Goal: Feedback & Contribution: Leave review/rating

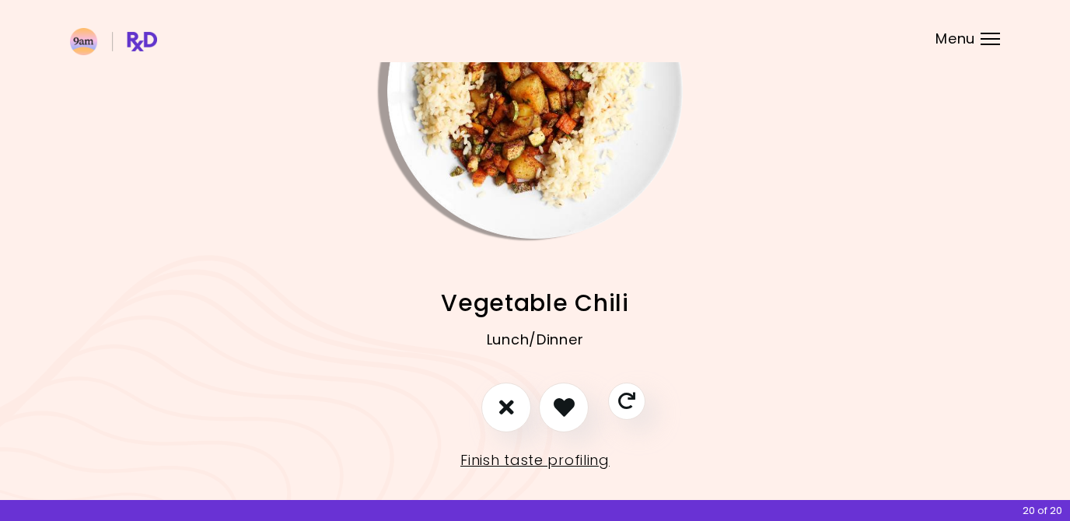
scroll to position [140, 0]
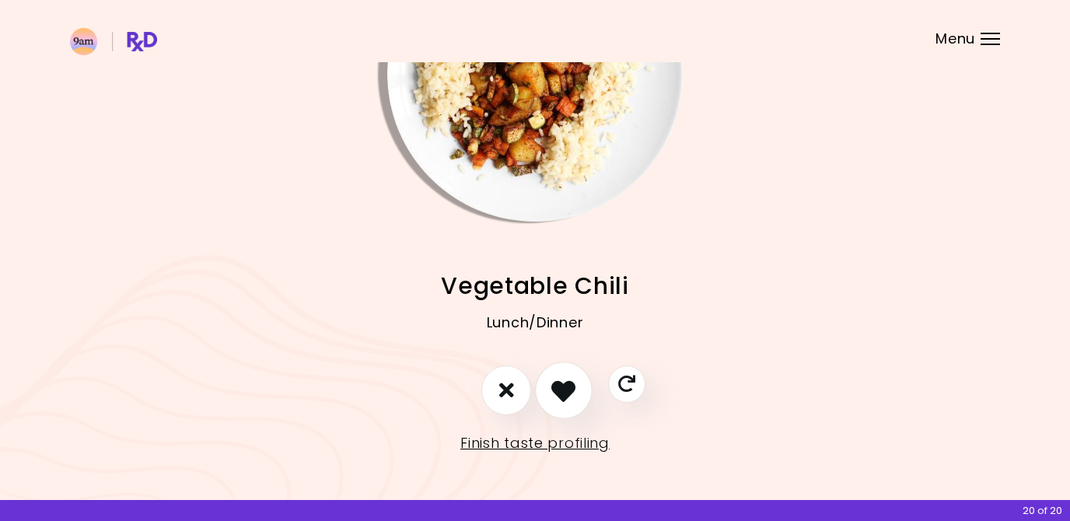
click at [565, 399] on icon "I like this recipe" at bounding box center [563, 390] width 24 height 24
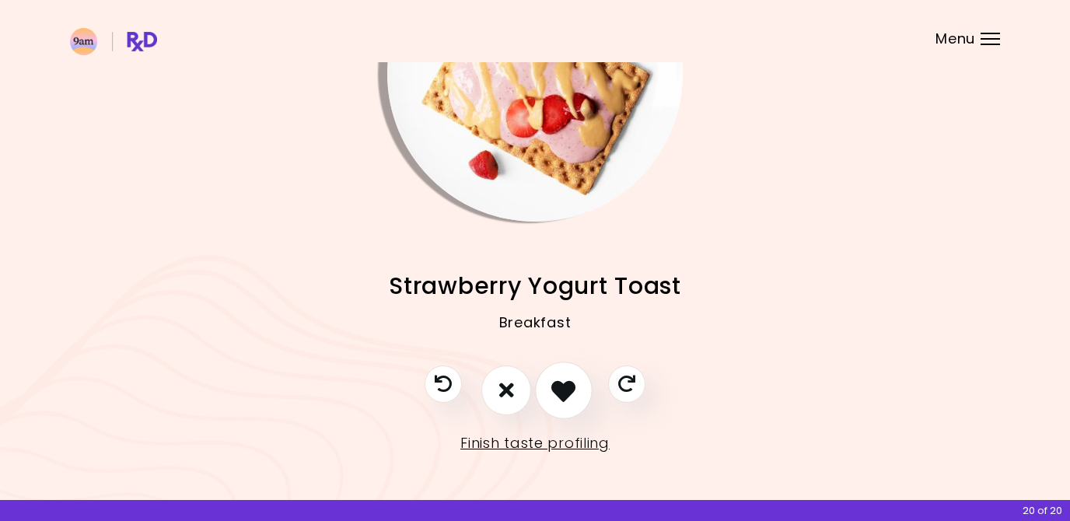
click at [565, 398] on icon "I like this recipe" at bounding box center [563, 390] width 24 height 24
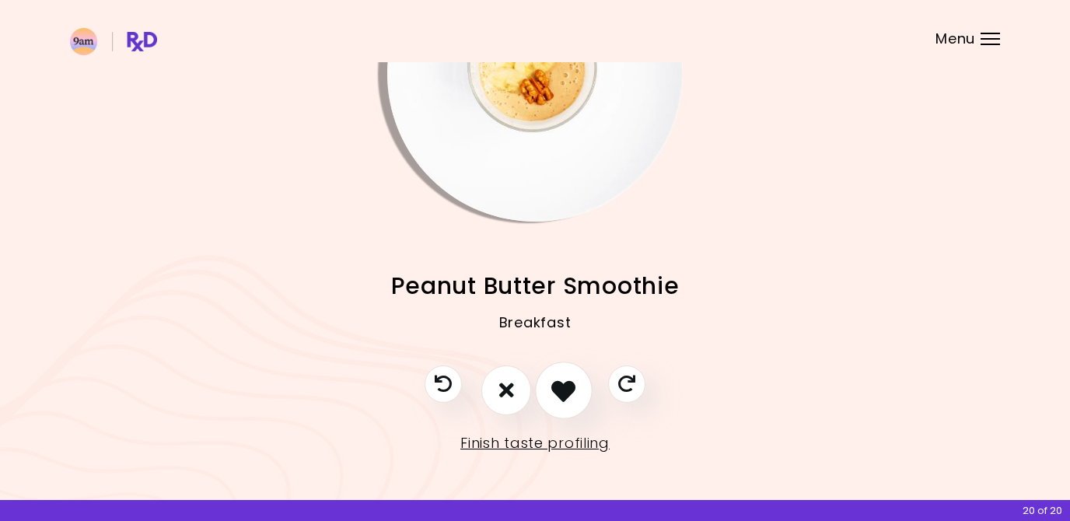
click at [565, 398] on icon "I like this recipe" at bounding box center [563, 390] width 24 height 24
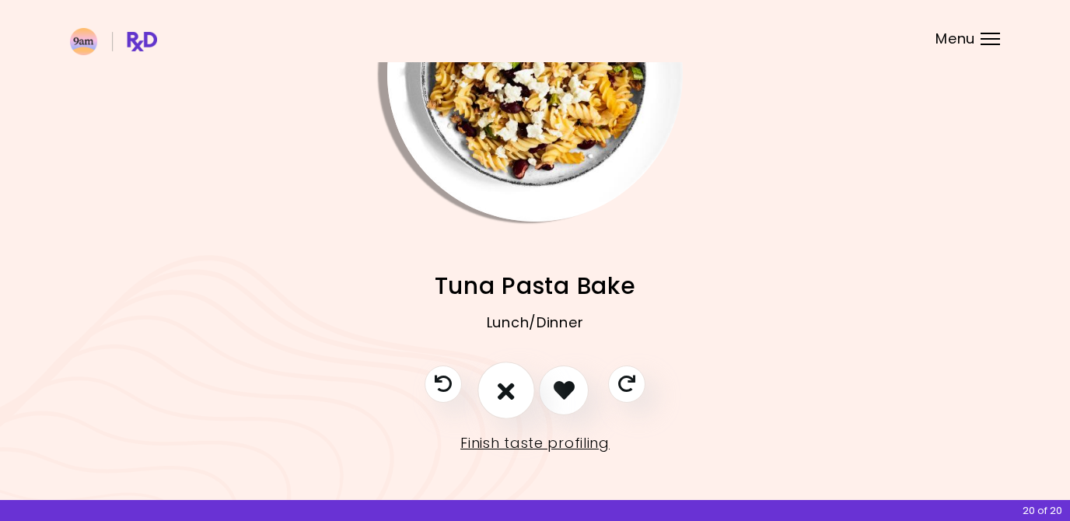
click at [520, 400] on button "I don't like this recipe" at bounding box center [506, 391] width 58 height 58
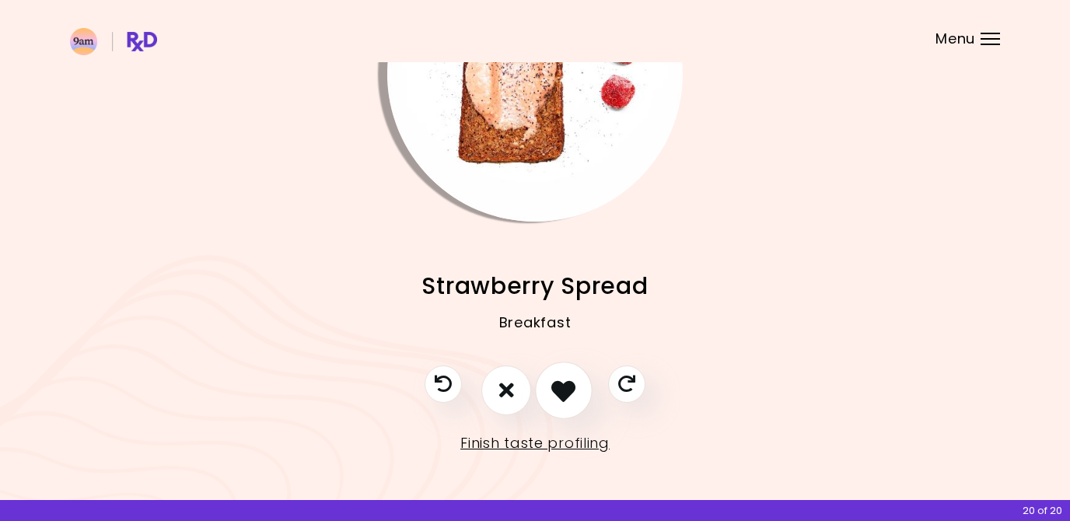
click at [555, 386] on icon "I like this recipe" at bounding box center [563, 390] width 24 height 24
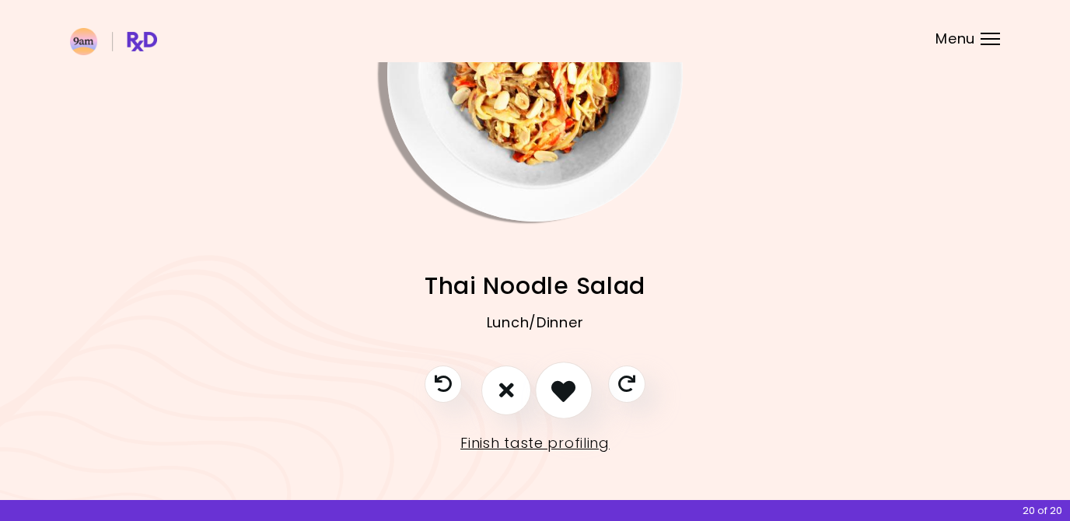
click at [555, 386] on icon "I like this recipe" at bounding box center [563, 390] width 24 height 24
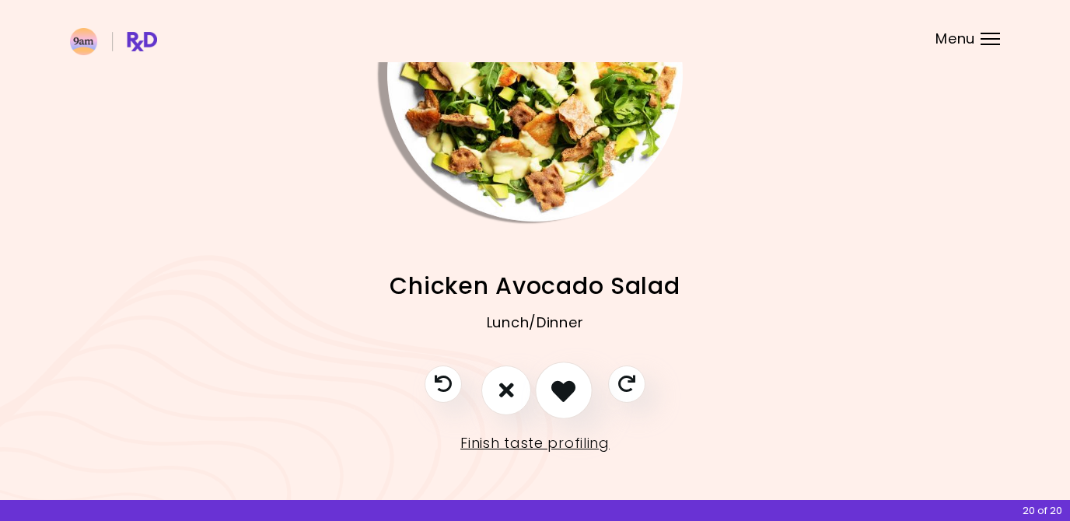
click at [555, 386] on icon "I like this recipe" at bounding box center [563, 390] width 24 height 24
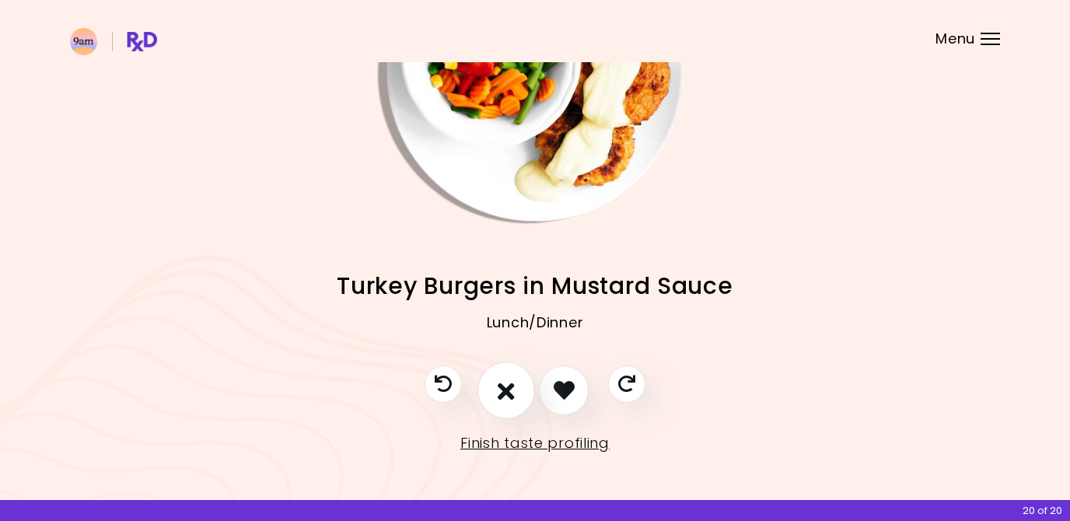
click at [505, 397] on icon "I don't like this recipe" at bounding box center [506, 390] width 17 height 24
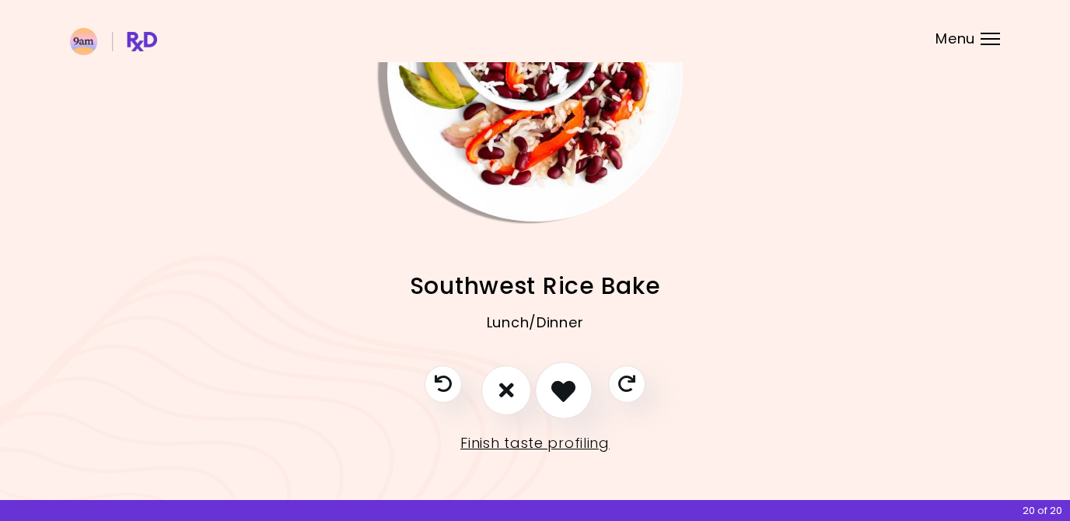
click at [547, 384] on button "I like this recipe" at bounding box center [564, 391] width 58 height 58
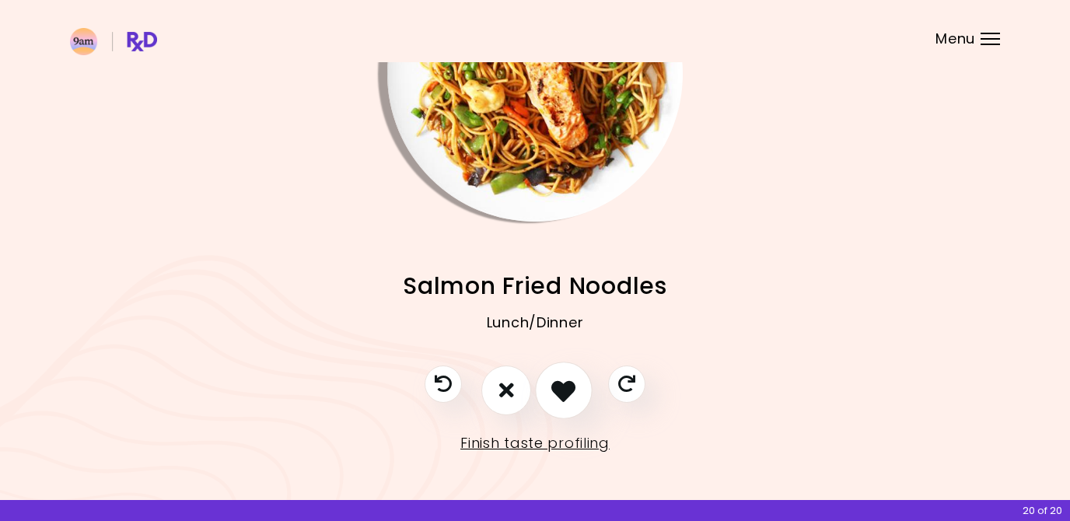
click at [547, 384] on button "I like this recipe" at bounding box center [564, 391] width 58 height 58
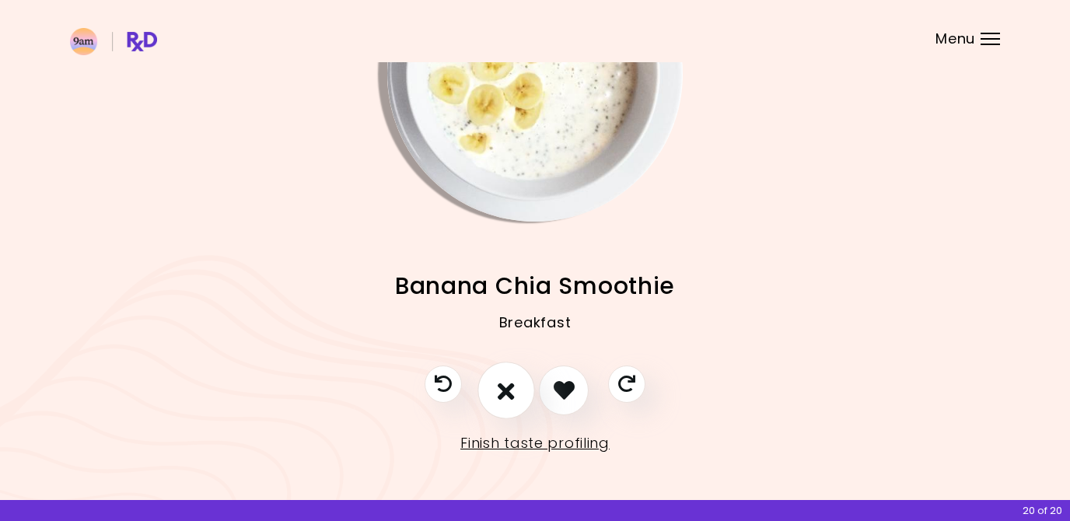
click at [509, 383] on icon "I don't like this recipe" at bounding box center [506, 390] width 17 height 24
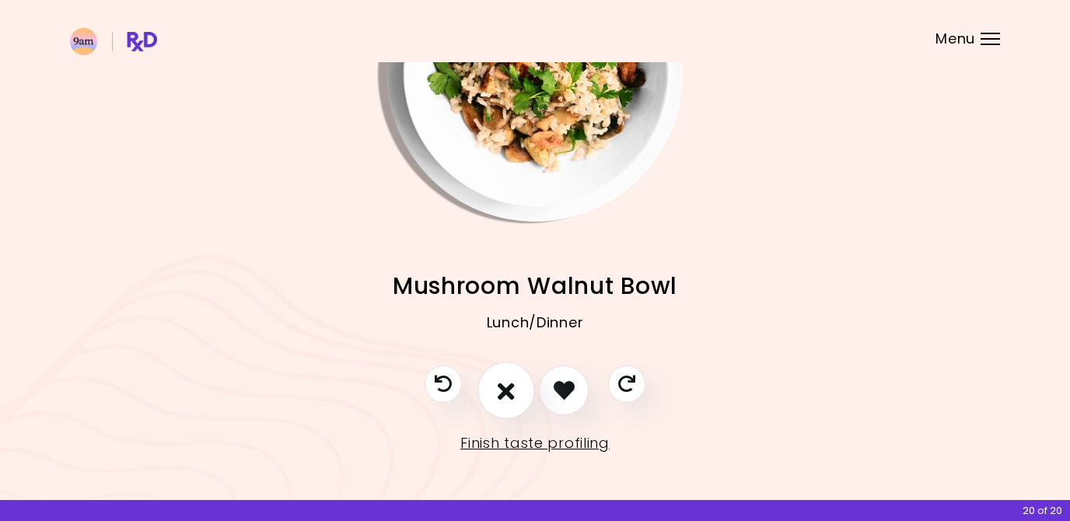
click at [509, 383] on icon "I don't like this recipe" at bounding box center [506, 390] width 17 height 24
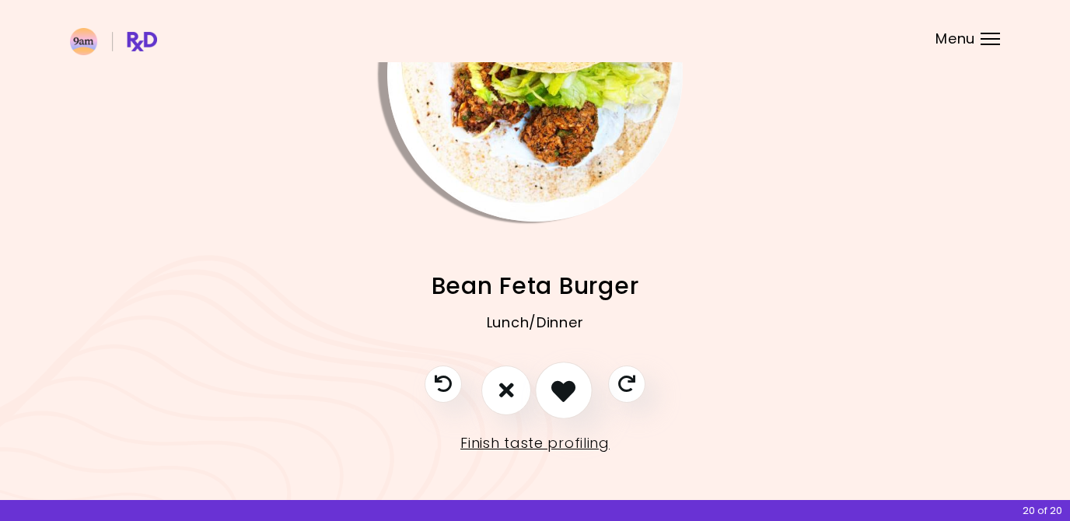
click at [550, 379] on button "I like this recipe" at bounding box center [564, 391] width 58 height 58
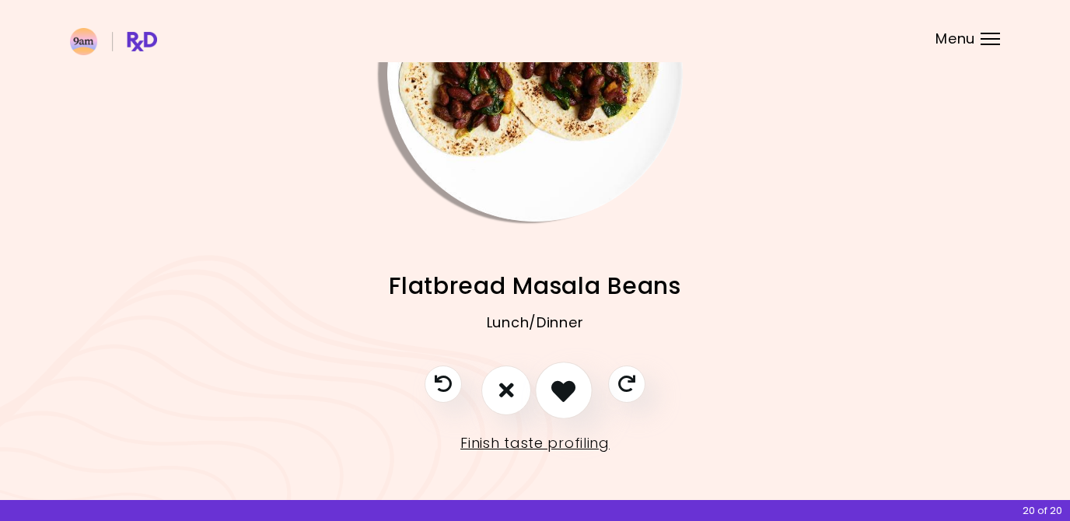
click at [545, 383] on button "I like this recipe" at bounding box center [564, 391] width 58 height 58
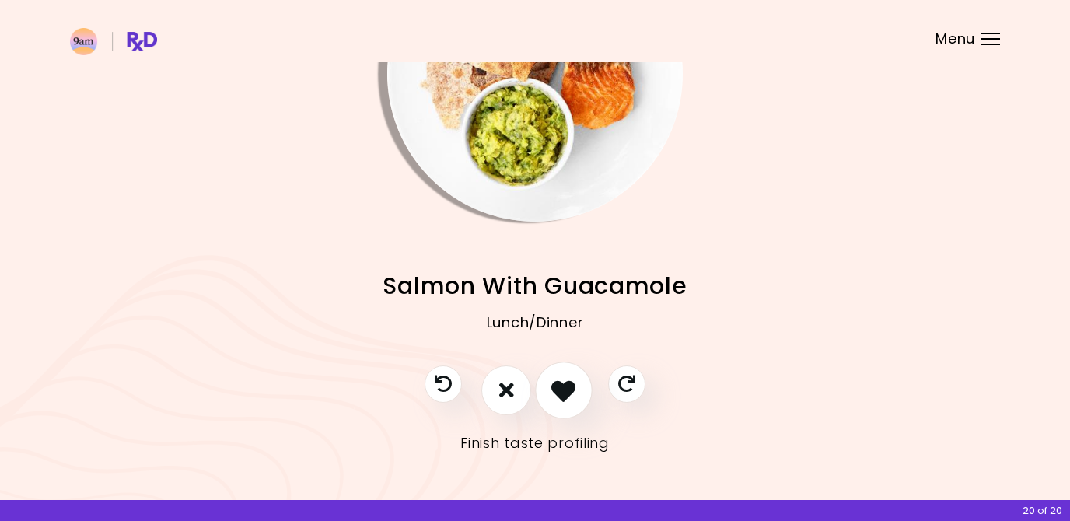
click at [545, 383] on button "I like this recipe" at bounding box center [564, 391] width 58 height 58
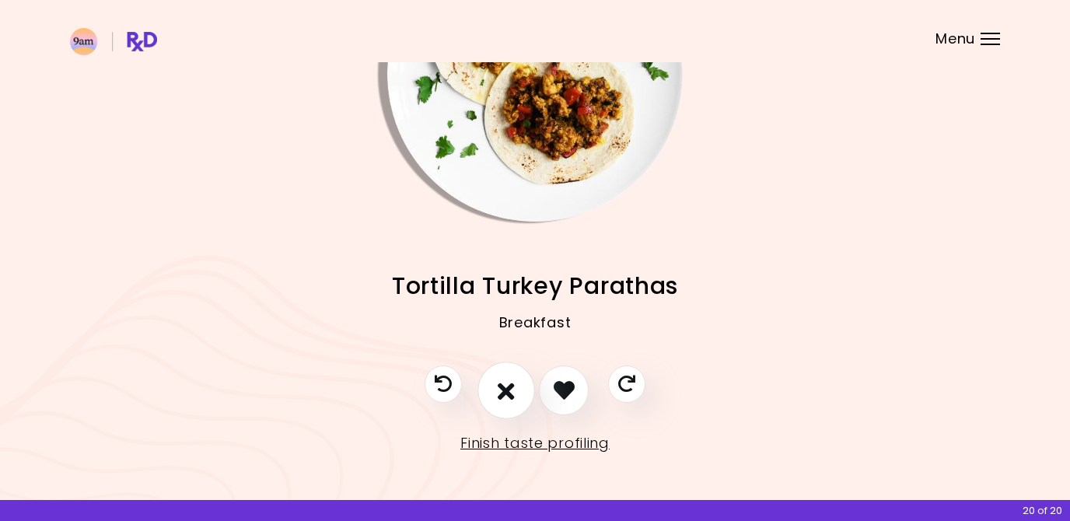
click at [505, 393] on icon "I don't like this recipe" at bounding box center [506, 390] width 17 height 24
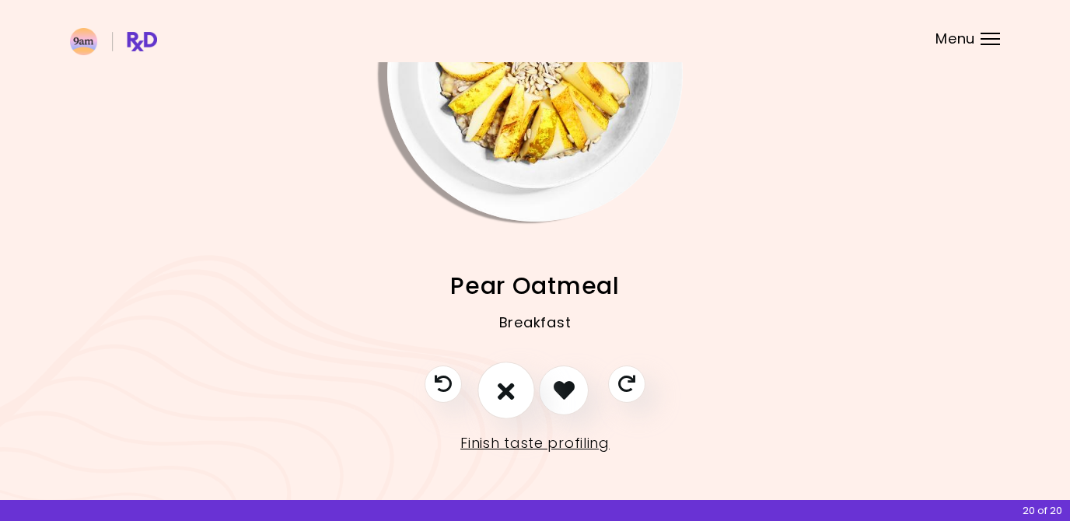
click at [508, 386] on icon "I don't like this recipe" at bounding box center [506, 390] width 17 height 24
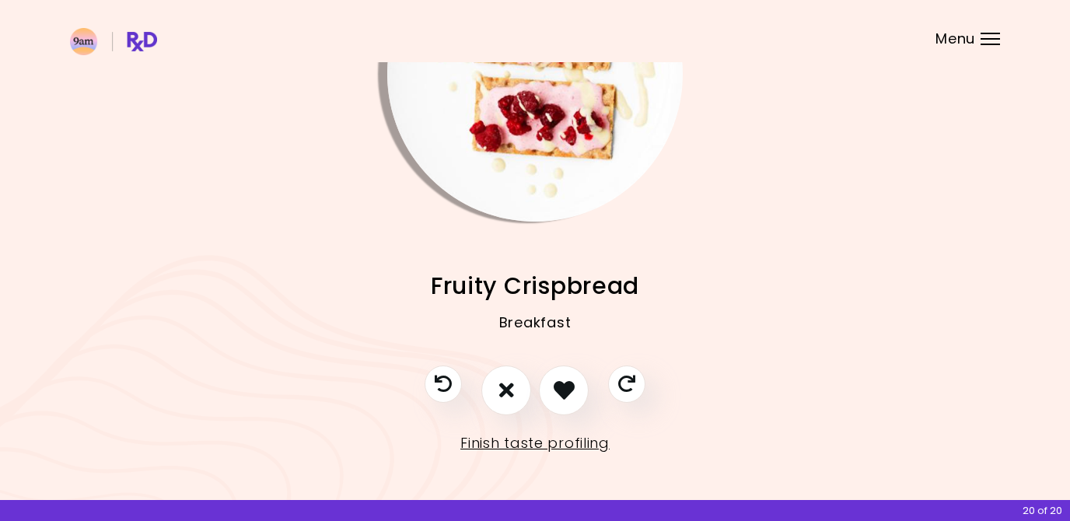
click at [536, 380] on div at bounding box center [535, 398] width 252 height 65
click at [558, 380] on icon "I like this recipe" at bounding box center [563, 390] width 24 height 24
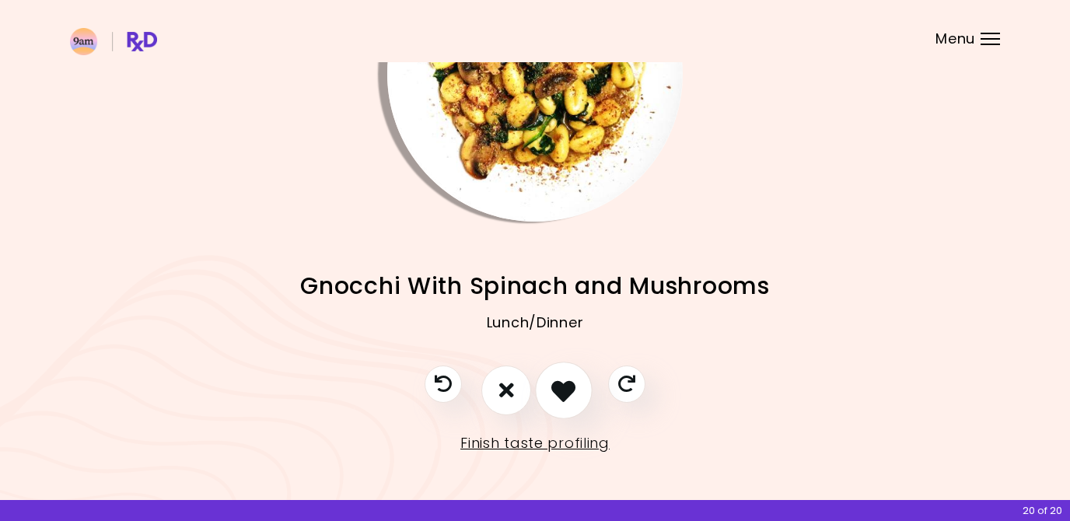
click at [563, 384] on icon "I like this recipe" at bounding box center [563, 390] width 24 height 24
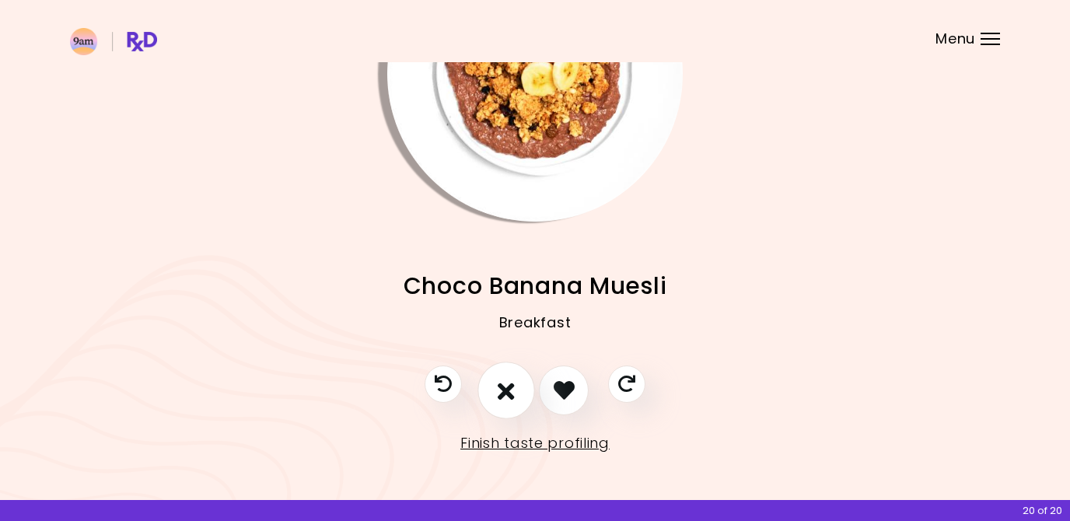
click at [516, 388] on button "I don't like this recipe" at bounding box center [506, 391] width 58 height 58
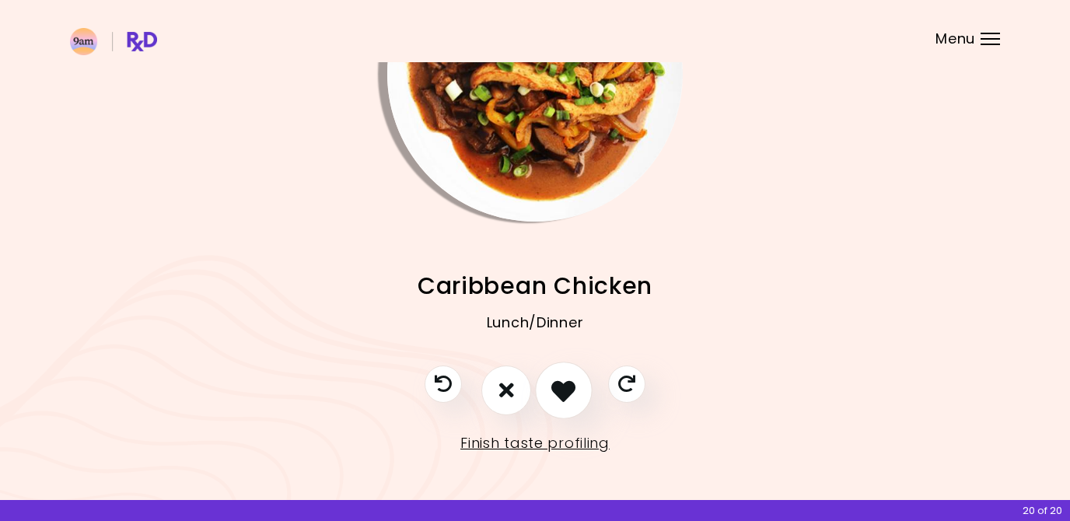
click at [554, 384] on icon "I like this recipe" at bounding box center [563, 390] width 24 height 24
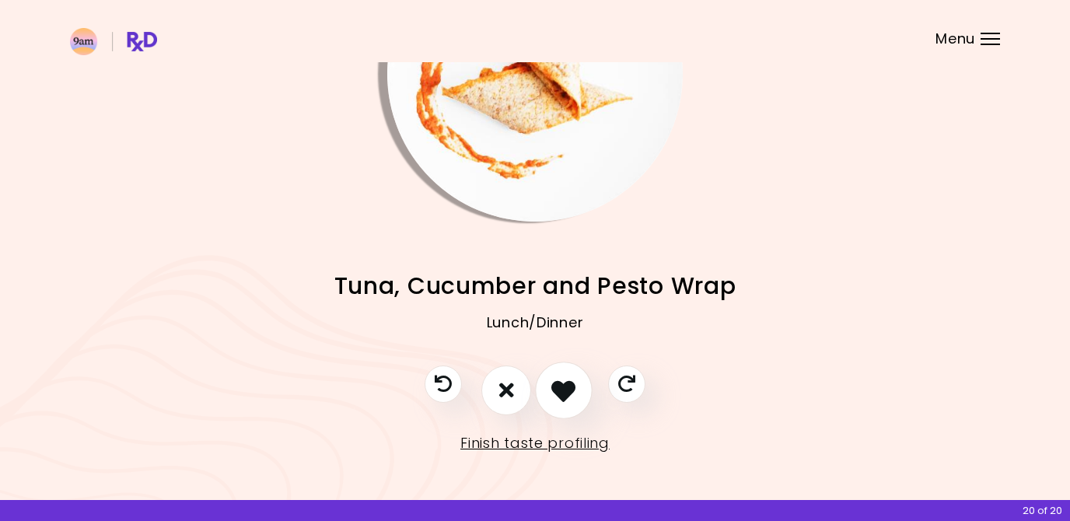
click at [553, 385] on icon "I like this recipe" at bounding box center [563, 390] width 24 height 24
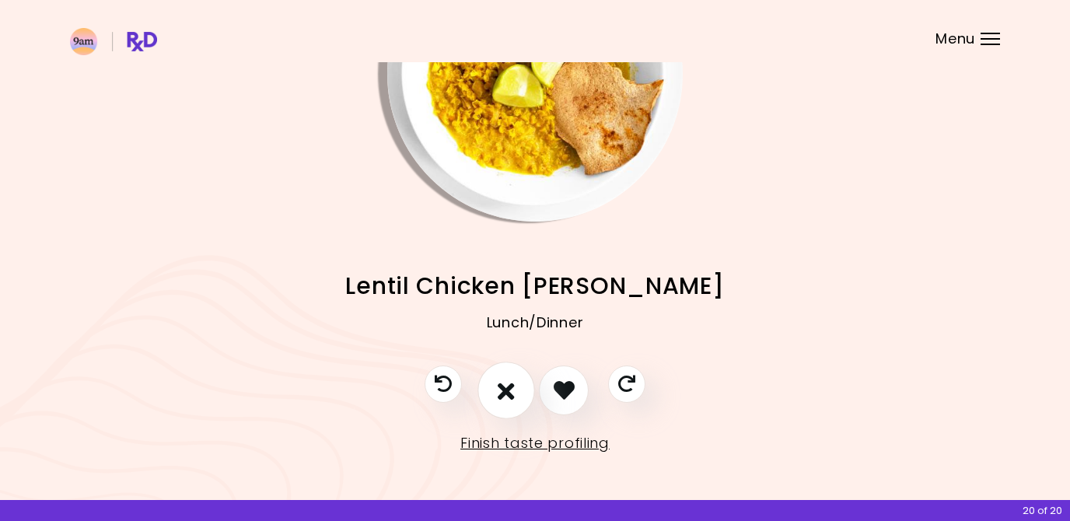
click at [500, 383] on icon "I don't like this recipe" at bounding box center [506, 390] width 17 height 24
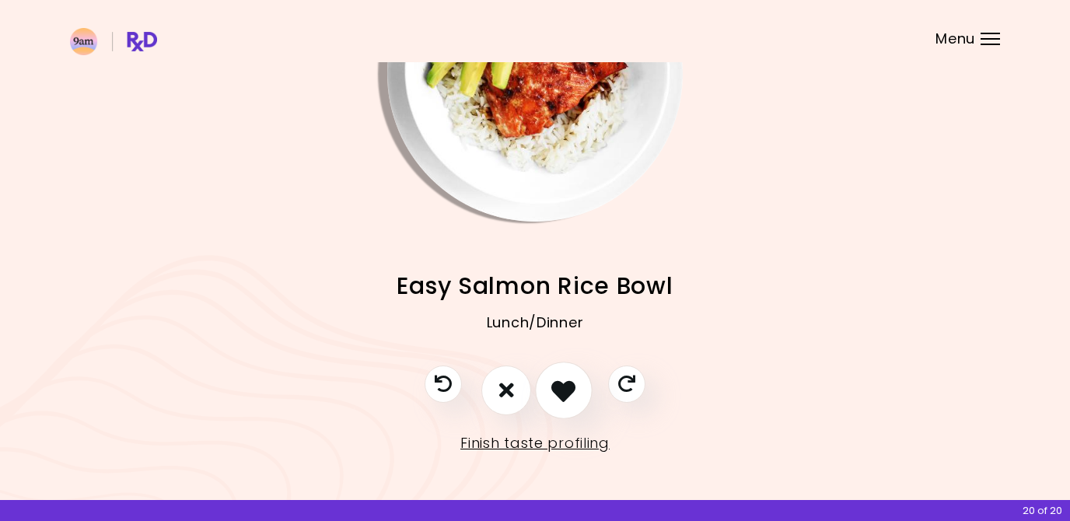
click at [557, 379] on icon "I like this recipe" at bounding box center [563, 390] width 24 height 24
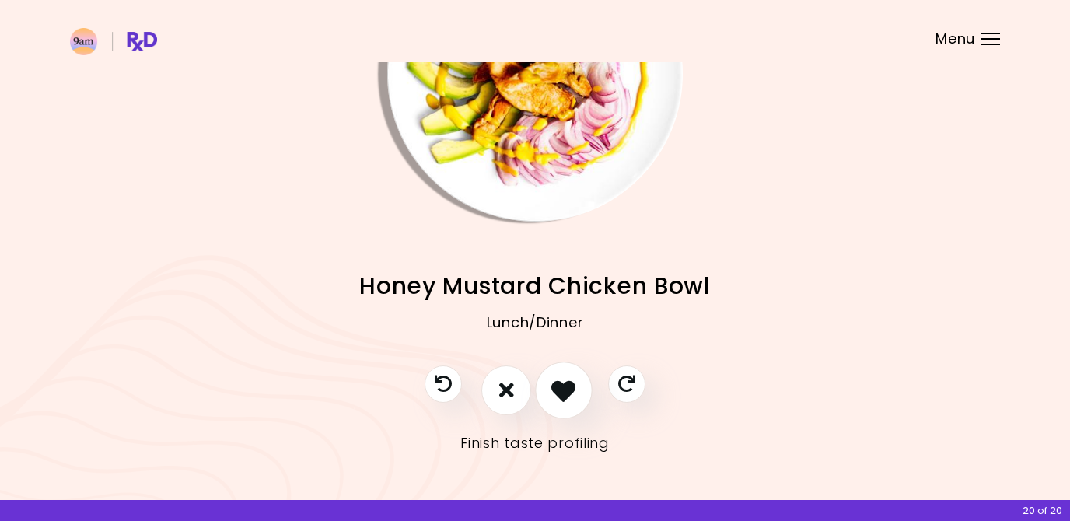
click at [557, 379] on icon "I like this recipe" at bounding box center [563, 390] width 24 height 24
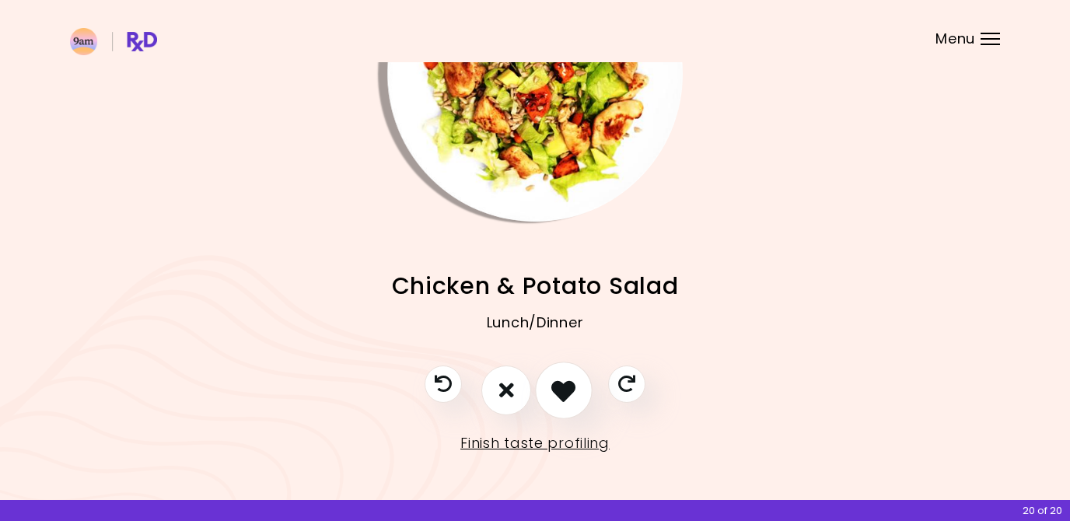
click at [557, 379] on icon "I like this recipe" at bounding box center [563, 390] width 24 height 24
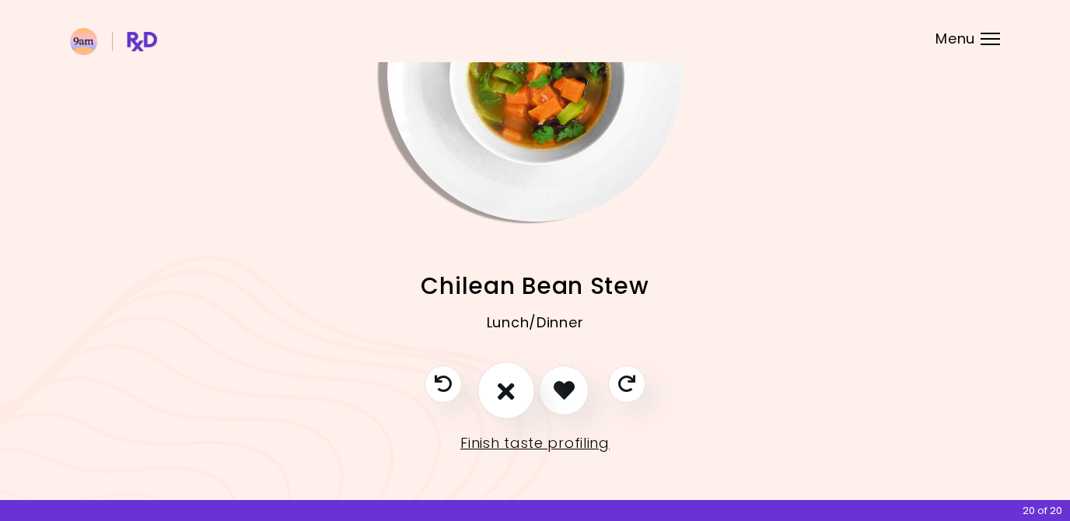
drag, startPoint x: 557, startPoint y: 379, endPoint x: 501, endPoint y: 396, distance: 58.5
click at [501, 396] on div at bounding box center [535, 398] width 252 height 65
click at [501, 396] on icon "I don't like this recipe" at bounding box center [506, 390] width 17 height 24
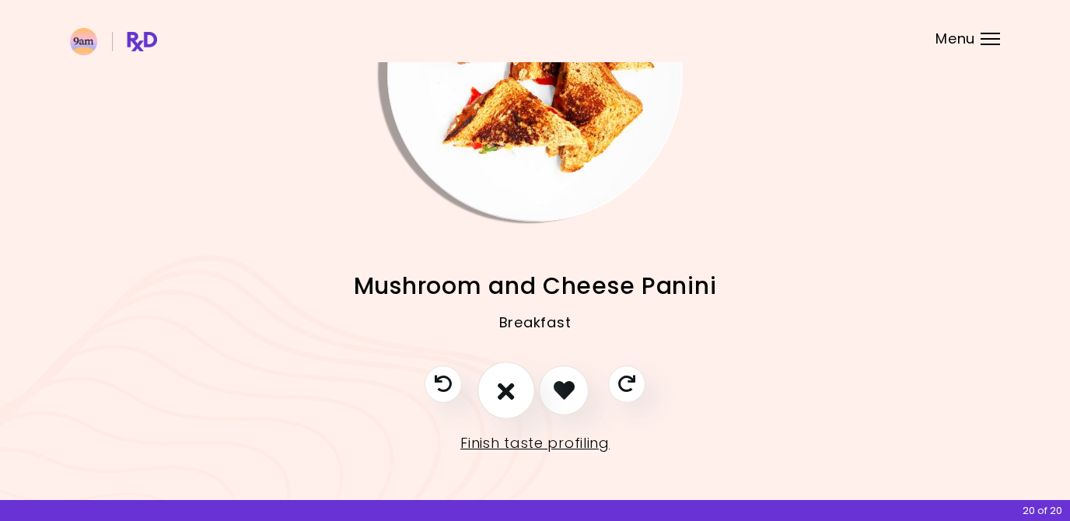
click at [510, 384] on icon "I don't like this recipe" at bounding box center [506, 390] width 17 height 24
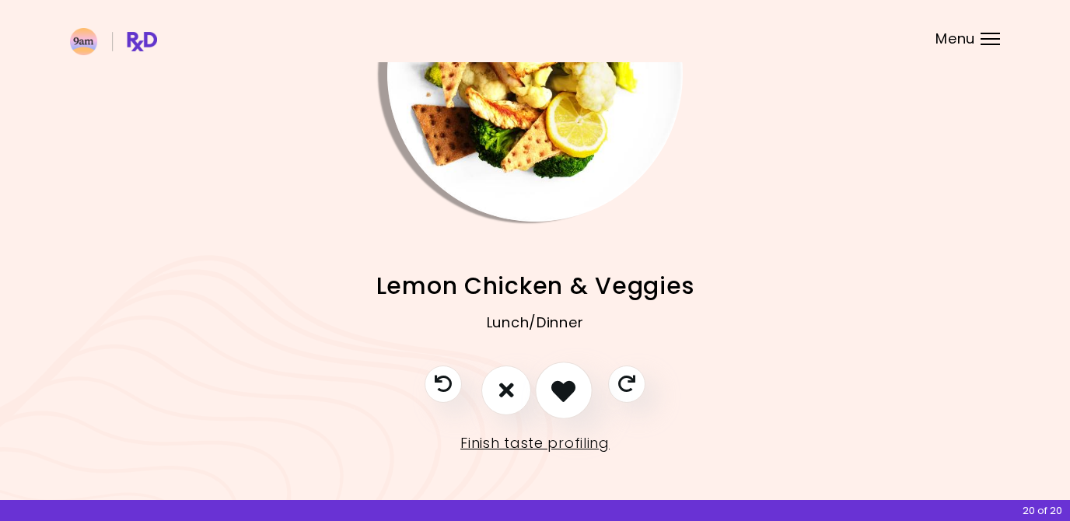
click at [553, 376] on button "I like this recipe" at bounding box center [564, 391] width 58 height 58
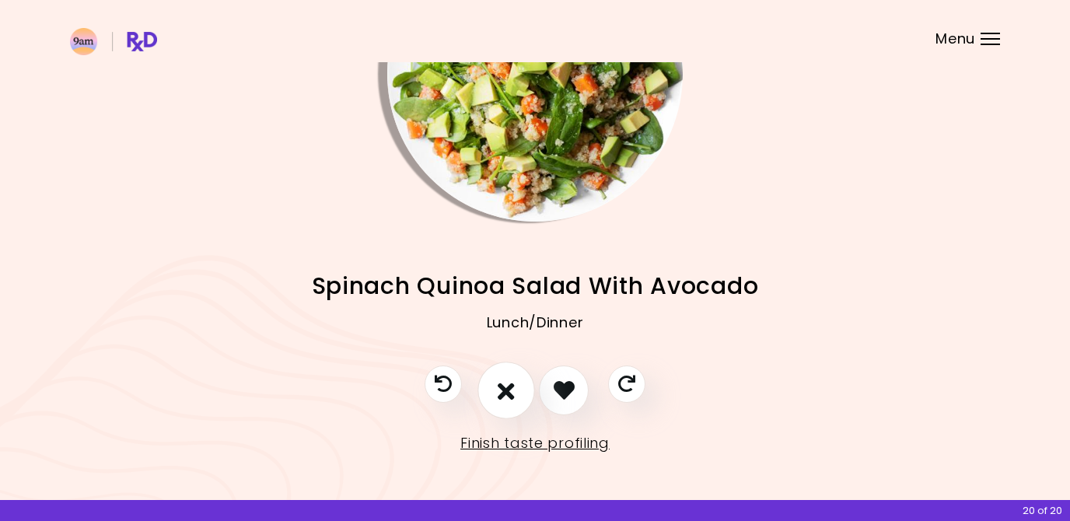
click at [514, 386] on button "I don't like this recipe" at bounding box center [506, 391] width 58 height 58
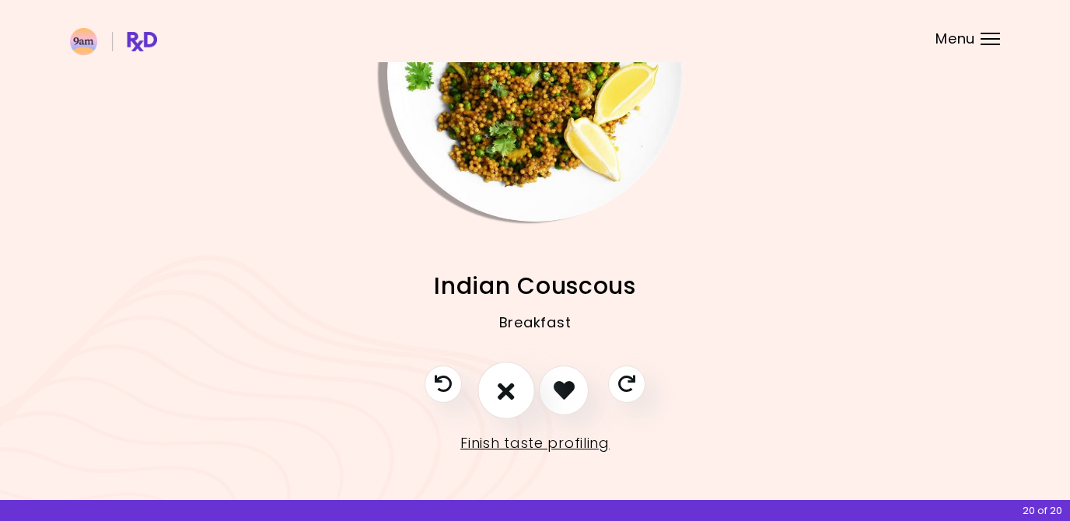
click at [514, 386] on icon "I don't like this recipe" at bounding box center [506, 390] width 17 height 24
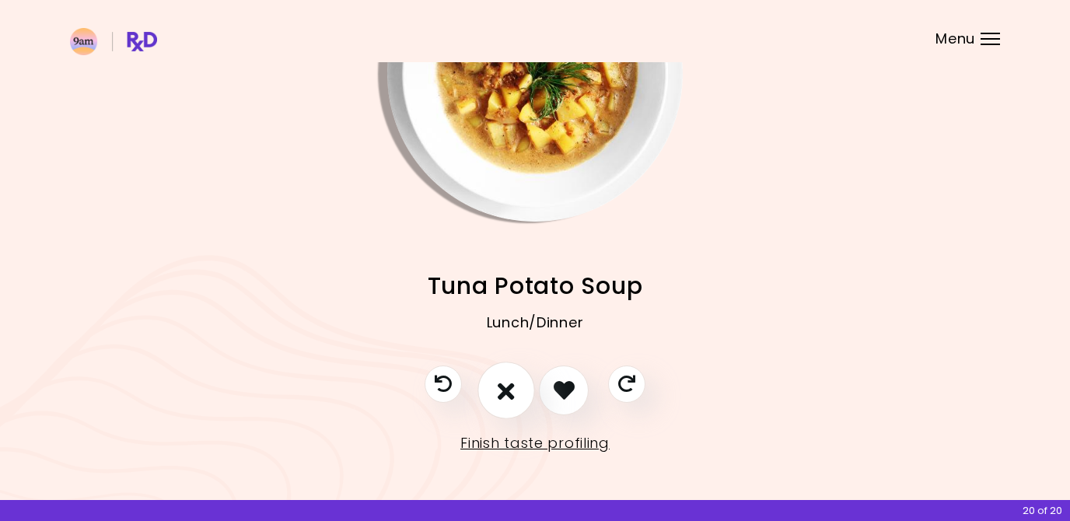
click at [514, 386] on button "I don't like this recipe" at bounding box center [506, 391] width 58 height 58
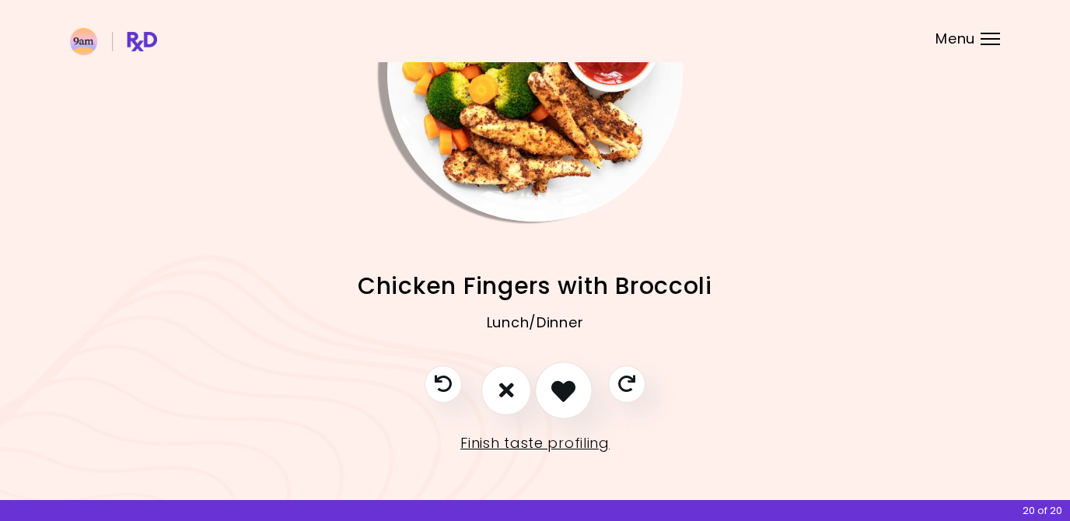
click at [543, 380] on button "I like this recipe" at bounding box center [564, 391] width 58 height 58
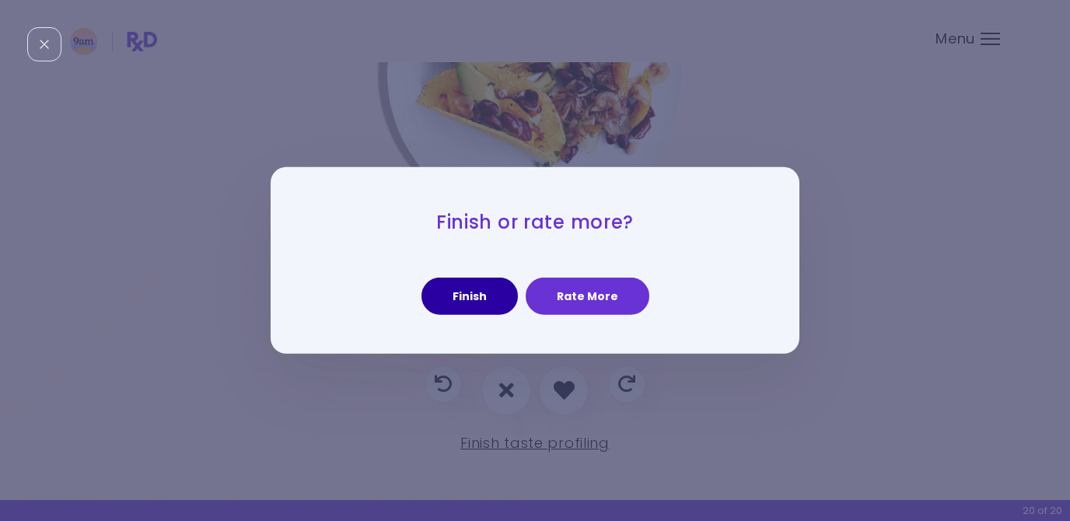
click at [449, 295] on button "Finish" at bounding box center [469, 296] width 96 height 37
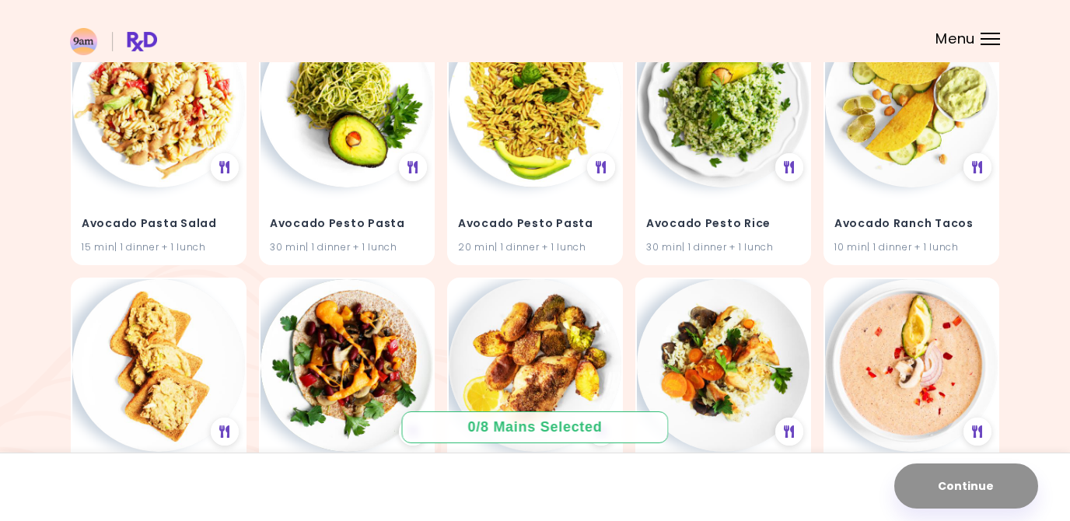
scroll to position [740, 0]
